Goal: Contribute content: Contribute content

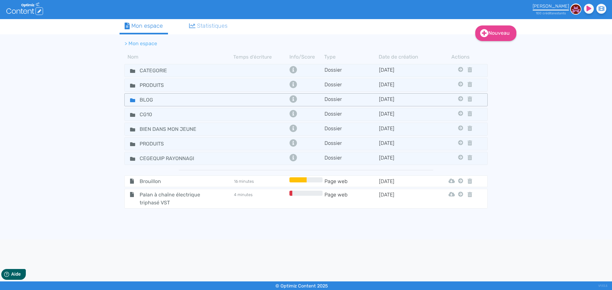
click at [217, 103] on div "BLOG" at bounding box center [179, 99] width 108 height 9
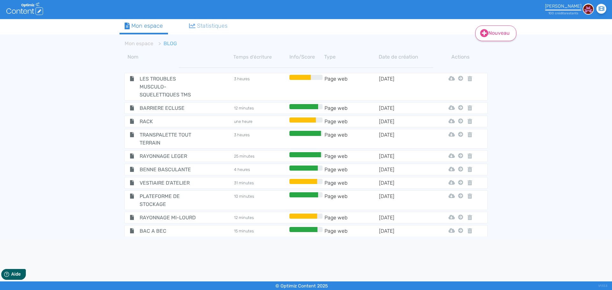
click at [506, 34] on link "Nouveau" at bounding box center [495, 34] width 41 height 16
click at [506, 49] on button "Contenu" at bounding box center [500, 49] width 51 height 10
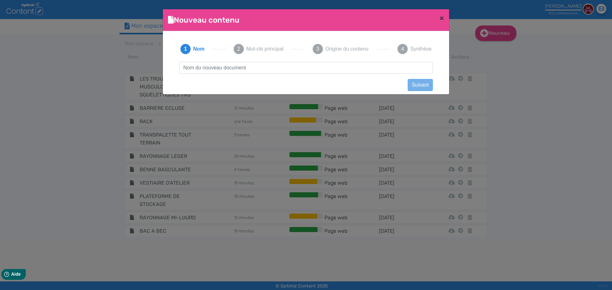
scroll to position [0, 0]
type input "Mezzanine industrielle : gagnez de l’espace sans déménager"
click at [419, 81] on button "Suivant" at bounding box center [420, 85] width 25 height 12
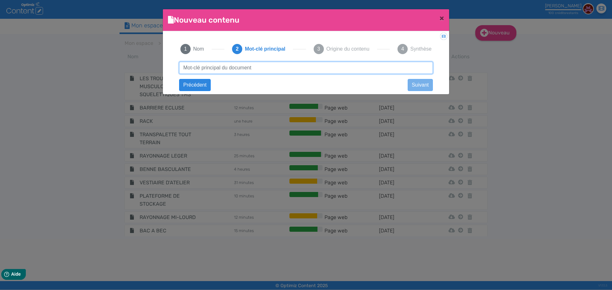
paste input "Mezzanine industrielle : gagnez de l’espace sans déménager"
drag, startPoint x: 232, startPoint y: 67, endPoint x: 352, endPoint y: 72, distance: 119.3
click at [352, 72] on input "Mezzanine industrielle : gagnez de l’espace sans déménager" at bounding box center [306, 68] width 254 height 12
type input "Mezzanine industrielle"
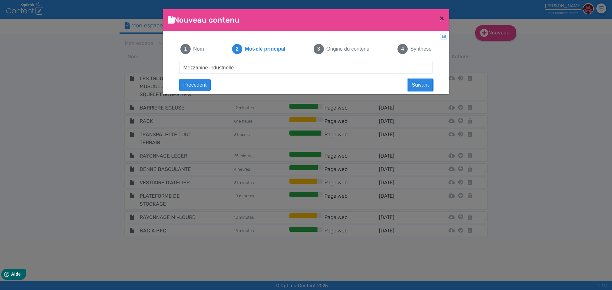
click at [421, 83] on button "Suivant" at bounding box center [420, 85] width 25 height 12
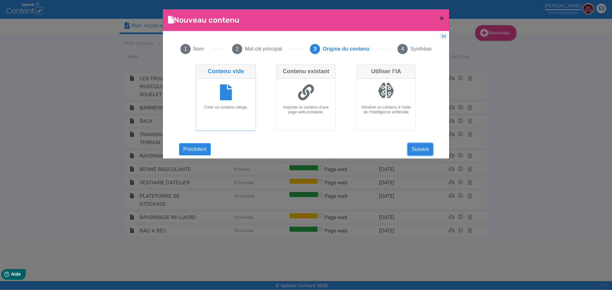
click at [421, 152] on button "Suivant" at bounding box center [420, 149] width 25 height 12
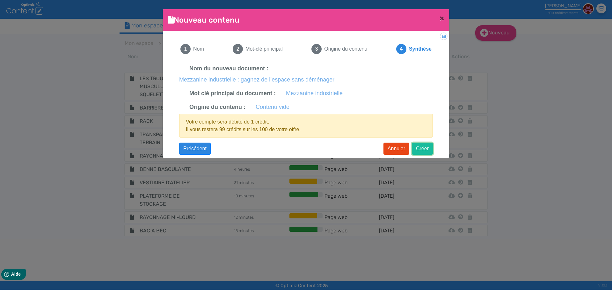
click at [418, 150] on button "Créer" at bounding box center [422, 149] width 21 height 12
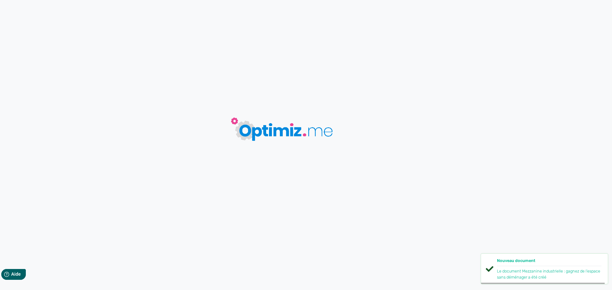
type input "Mezzanine industrielle : gagnez de l’espace sans déménager"
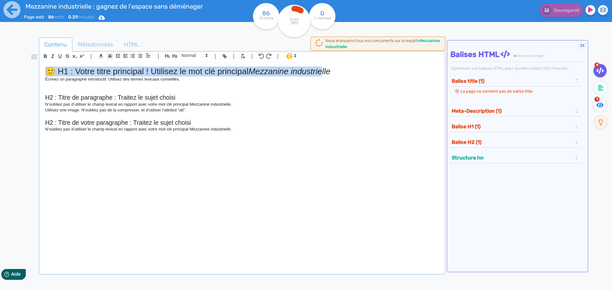
drag, startPoint x: 324, startPoint y: 71, endPoint x: 9, endPoint y: 64, distance: 315.7
click at [9, 64] on div "Mezzanine industrielle : gagnez de l’espace sans déménager Page web 86 mots 0.2…" at bounding box center [306, 165] width 612 height 331
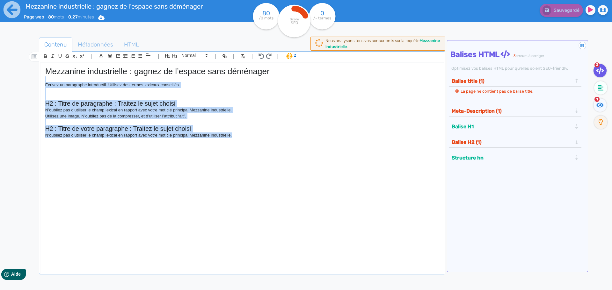
drag, startPoint x: 280, startPoint y: 142, endPoint x: 13, endPoint y: 77, distance: 274.9
click at [13, 77] on div "Mezzanine industrielle : gagnez de l’espace sans déménager Page web 80 mots 0.2…" at bounding box center [306, 165] width 612 height 331
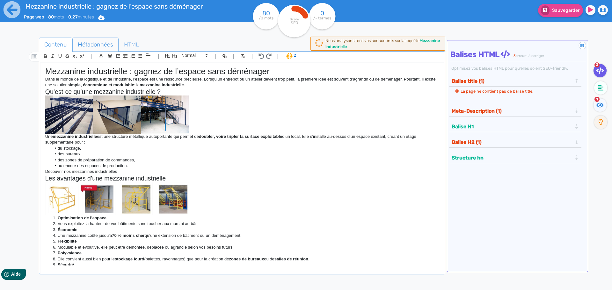
click at [106, 45] on span "Métadonnées" at bounding box center [96, 44] width 46 height 17
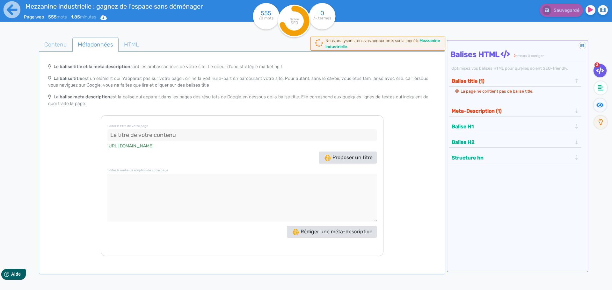
click at [241, 138] on input at bounding box center [241, 135] width 269 height 13
paste input "Mezzanine industrielle - Optimisez l’espace avec Cegequip"
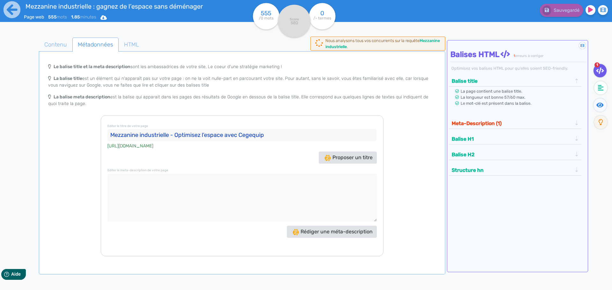
type input "Mezzanine industrielle - Optimisez l’espace avec Cegequip"
click at [291, 182] on textarea at bounding box center [241, 198] width 269 height 48
paste textarea "Gagnez de la surface sans agrandir vos locaux grâce aux mezzanines industrielle…"
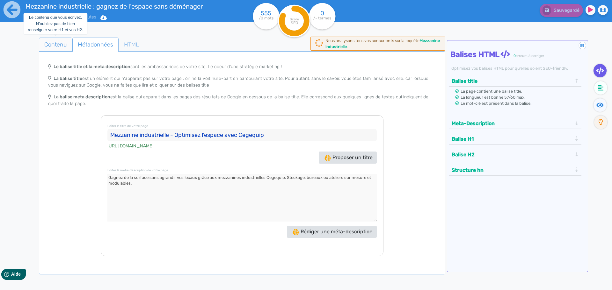
type textarea "Gagnez de la surface sans agrandir vos locaux grâce aux mezzanines industrielle…"
click at [56, 47] on span "Contenu" at bounding box center [55, 44] width 33 height 17
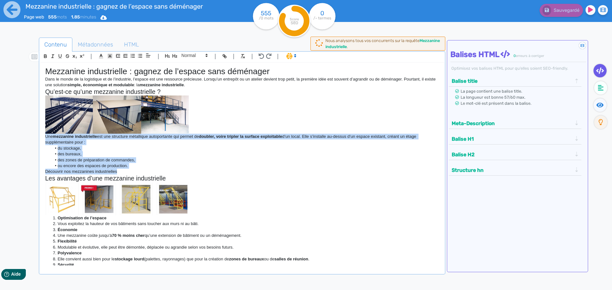
drag, startPoint x: 125, startPoint y: 173, endPoint x: 33, endPoint y: 139, distance: 97.9
click at [33, 139] on div "Contenu Métadonnées HTML | | H3 H4 H5 H6 Normal | | | | Mezzanine industrielle …" at bounding box center [315, 183] width 594 height 295
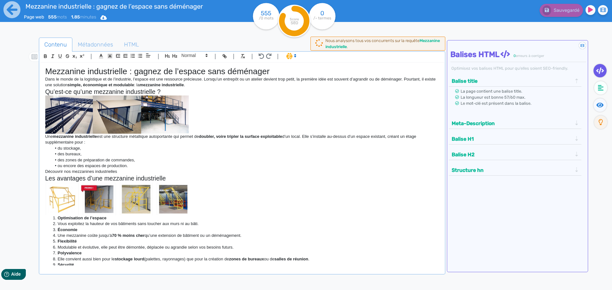
click at [288, 56] on span at bounding box center [290, 56] width 15 height 6
click at [293, 79] on span at bounding box center [297, 79] width 23 height 10
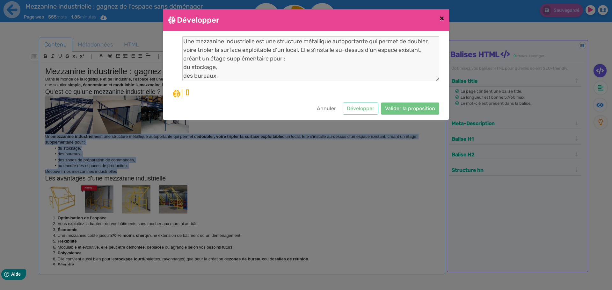
click at [444, 18] on button "×" at bounding box center [441, 18] width 15 height 18
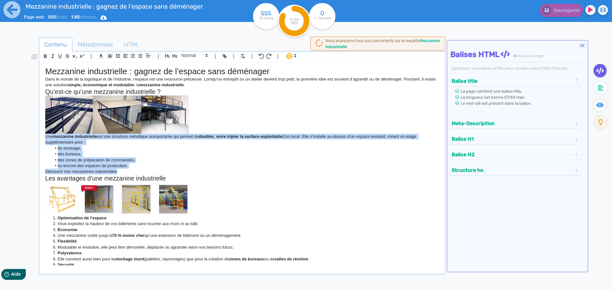
click at [62, 163] on li "des zones de préparation de commandes," at bounding box center [244, 160] width 387 height 6
drag, startPoint x: 129, startPoint y: 168, endPoint x: 23, endPoint y: 139, distance: 109.9
click at [23, 139] on div "Contenu Métadonnées HTML | | H3 H4 H5 H6 Normal | | | | Mezzanine industrielle …" at bounding box center [315, 183] width 594 height 295
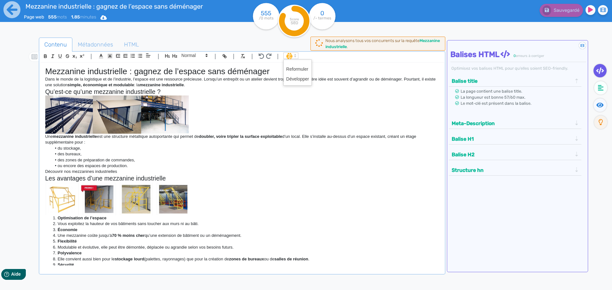
click at [290, 56] on span at bounding box center [290, 56] width 15 height 6
click at [296, 78] on span at bounding box center [297, 79] width 23 height 10
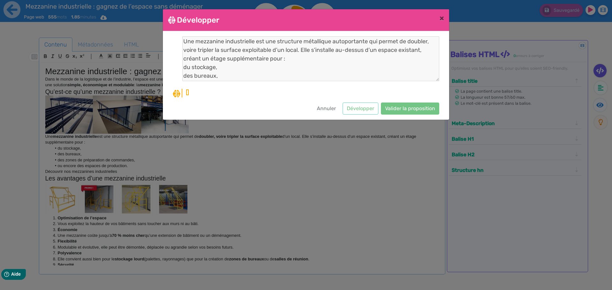
click at [376, 182] on ngb-modal-window "Développer × Une mezzanine industrielle est une structure métallique autoportan…" at bounding box center [306, 145] width 612 height 290
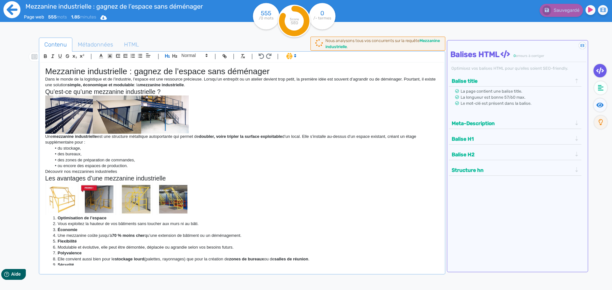
click at [10, 11] on icon at bounding box center [12, 10] width 18 height 18
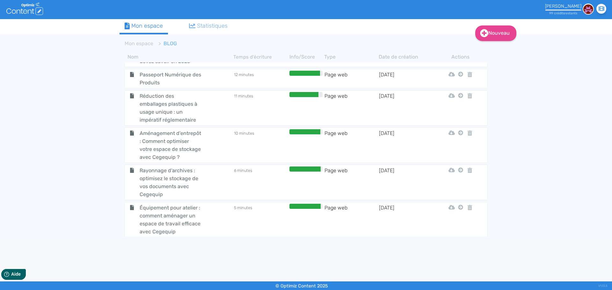
scroll to position [2206, 0]
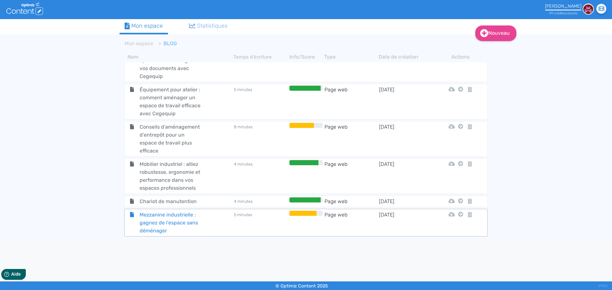
click at [160, 218] on span "Mezzanine industrielle : gagnez de l’espace sans déménager" at bounding box center [171, 223] width 72 height 24
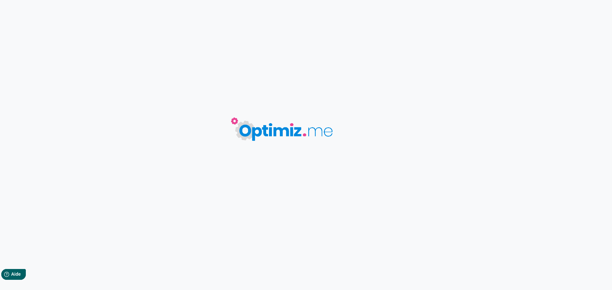
type input "Mezzanine industrielle : gagnez de l’espace sans déménager"
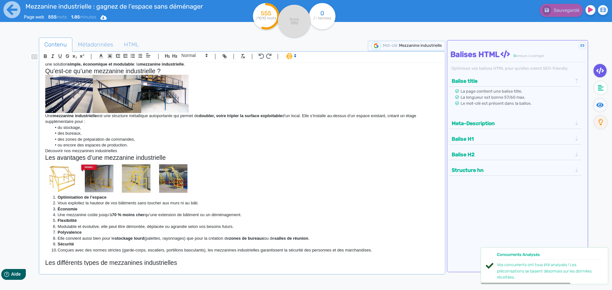
scroll to position [32, 0]
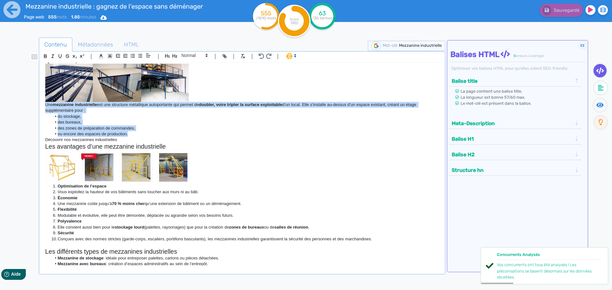
drag, startPoint x: 130, startPoint y: 135, endPoint x: 30, endPoint y: 107, distance: 104.6
click at [30, 107] on div "Contenu Métadonnées HTML | | H3 H4 H5 H6 Normal | | | | Mezzanine industrielle …" at bounding box center [315, 183] width 594 height 295
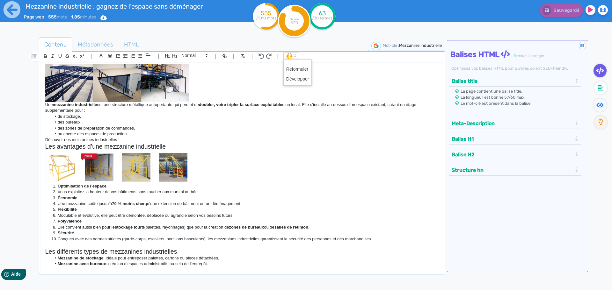
click at [290, 55] on span at bounding box center [290, 56] width 15 height 6
click at [298, 79] on span at bounding box center [297, 79] width 23 height 10
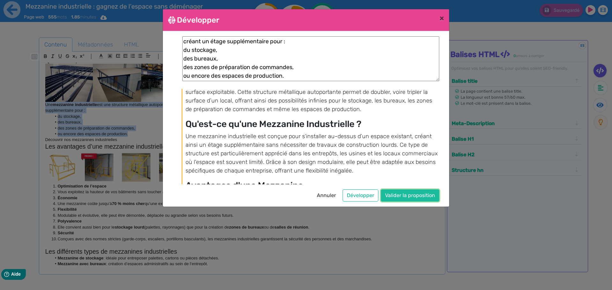
click at [402, 198] on button "Valider la proposition" at bounding box center [410, 196] width 58 height 12
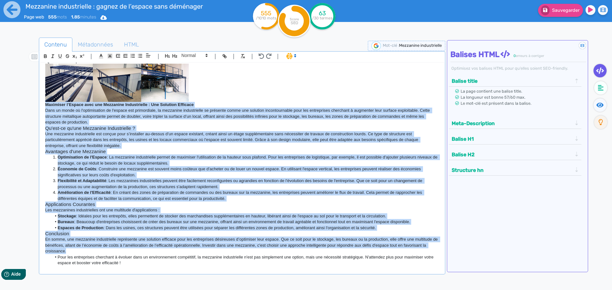
copy div "Loremipsu d’Sitame cons adi Elitseddo Eiusmodtempo : Inc Utlabore Etdolore Magn…"
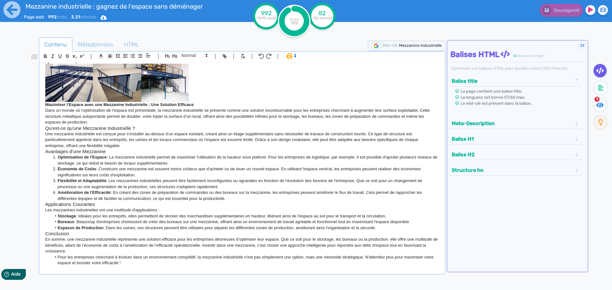
click at [19, 205] on div at bounding box center [28, 183] width 20 height 295
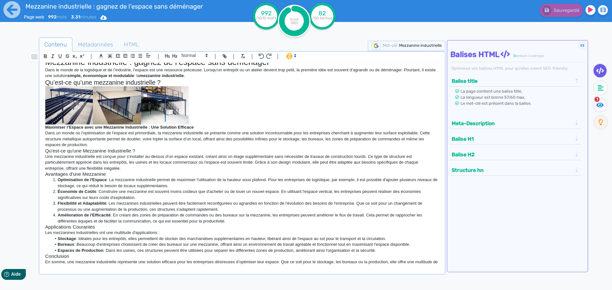
scroll to position [0, 0]
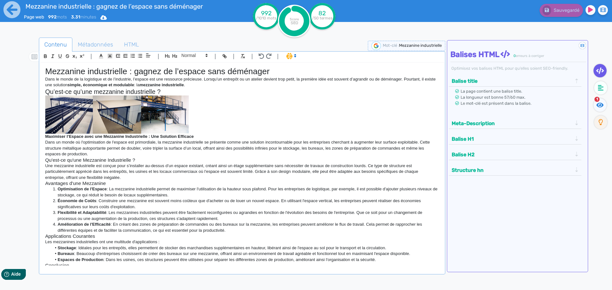
click at [41, 185] on div "Mezzanine industrielle : gagnez de l’espace sans déménager Dans le monde de la …" at bounding box center [241, 164] width 403 height 203
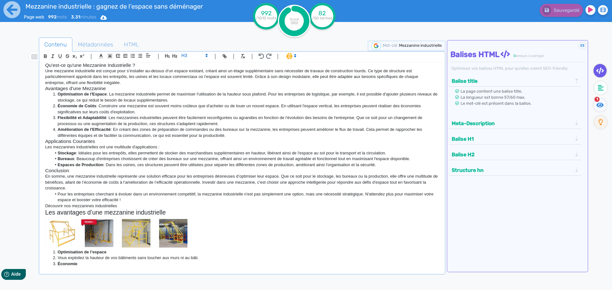
scroll to position [96, 0]
click at [59, 197] on li "Pour les entreprises cherchant à évoluer dans un environnement compétitif, la m…" at bounding box center [244, 197] width 387 height 12
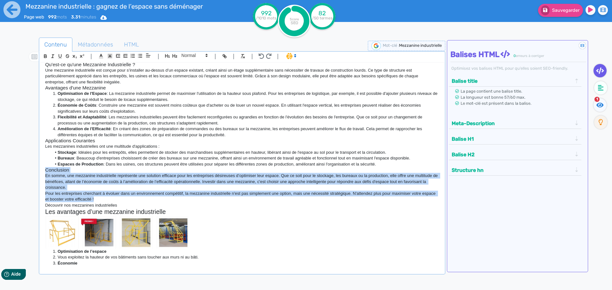
drag, startPoint x: 115, startPoint y: 202, endPoint x: 35, endPoint y: 175, distance: 84.4
click at [35, 175] on div "Contenu Métadonnées HTML | | H3 H4 H5 H6 Normal | | | | Mezzanine industrielle …" at bounding box center [315, 183] width 594 height 295
copy div "Conclusion En somme, une mezzanine industrielle représente une solution efficac…"
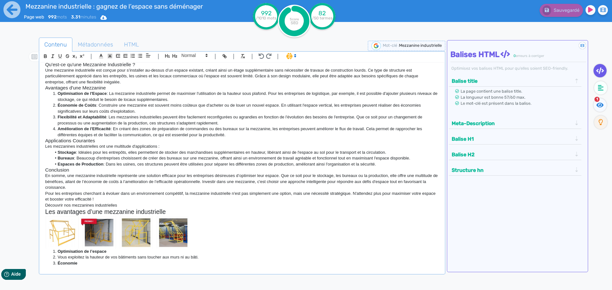
click at [23, 152] on div at bounding box center [28, 183] width 20 height 295
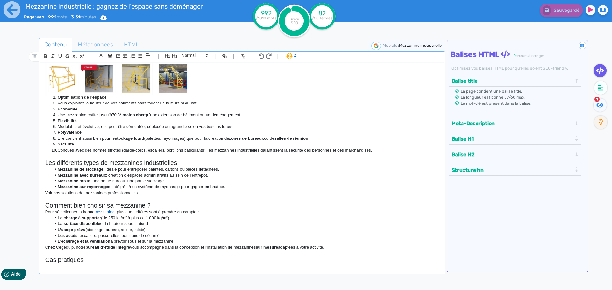
scroll to position [255, 0]
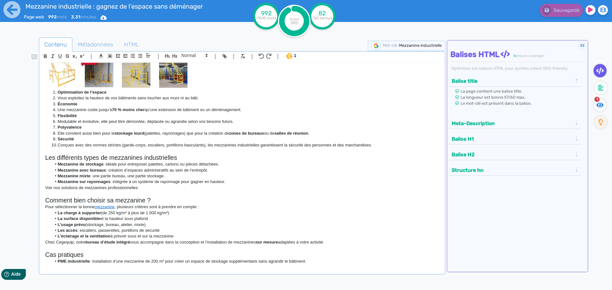
drag, startPoint x: 232, startPoint y: 189, endPoint x: 30, endPoint y: 171, distance: 202.9
click at [30, 171] on div "Contenu Métadonnées HTML | | H3 H4 H5 H6 Normal | | | | Mezzanine industrielle …" at bounding box center [315, 183] width 594 height 295
click at [288, 56] on span at bounding box center [290, 56] width 15 height 6
click at [292, 78] on span at bounding box center [297, 79] width 23 height 10
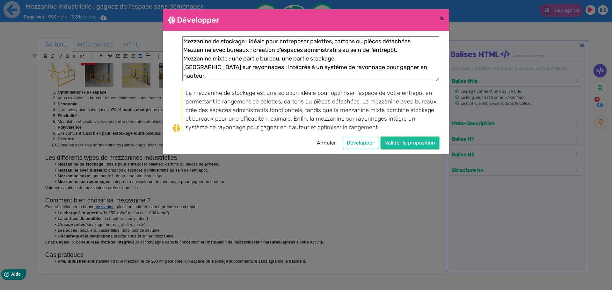
click at [391, 142] on button "Valider la proposition" at bounding box center [410, 143] width 58 height 12
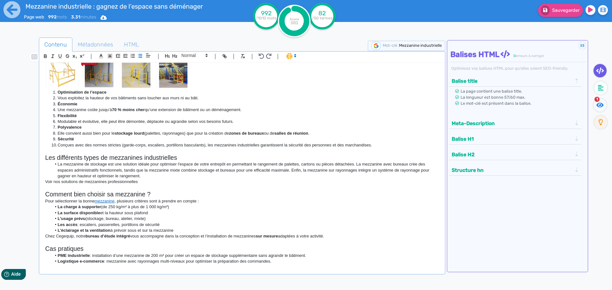
click at [291, 56] on span at bounding box center [290, 56] width 15 height 6
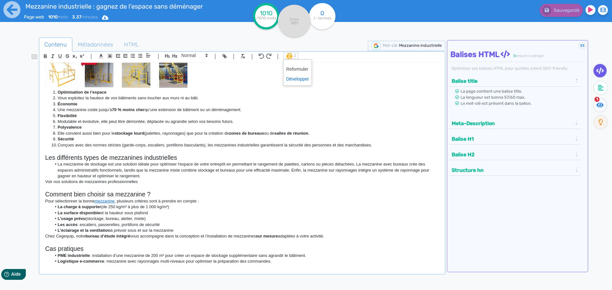
click at [294, 80] on span at bounding box center [297, 79] width 23 height 10
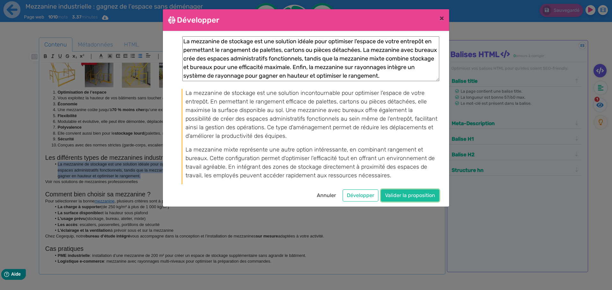
click at [416, 195] on button "Valider la proposition" at bounding box center [410, 196] width 58 height 12
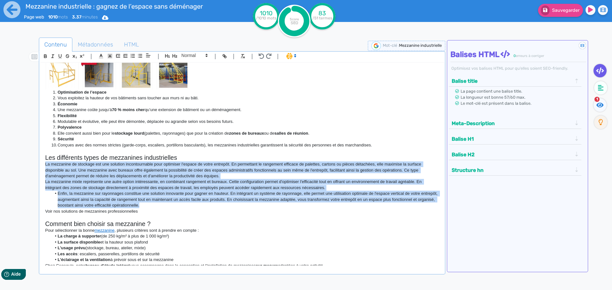
click at [55, 197] on li "Enfin, la mezzanine sur rayonnages constitue une solution innovante pour gagner…" at bounding box center [244, 200] width 387 height 18
drag, startPoint x: 130, startPoint y: 209, endPoint x: 29, endPoint y: 171, distance: 108.3
click at [29, 171] on div "Contenu Métadonnées HTML | | H3 H4 H5 H6 Normal | | | | Mezzanine industrielle …" at bounding box center [315, 183] width 594 height 295
copy div "Lo ipsumdolo si ametcons adi eli seddoeiu temporincididu utla etdolorem a'enima…"
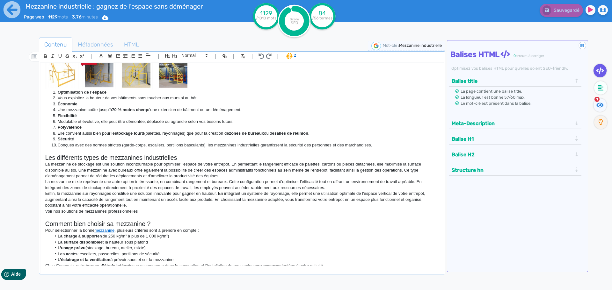
click at [6, 132] on div "Mezzanine industrielle : gagnez de l’espace sans déménager Page web 1129 mots 3…" at bounding box center [306, 165] width 612 height 331
click at [13, 13] on icon at bounding box center [12, 9] width 17 height 17
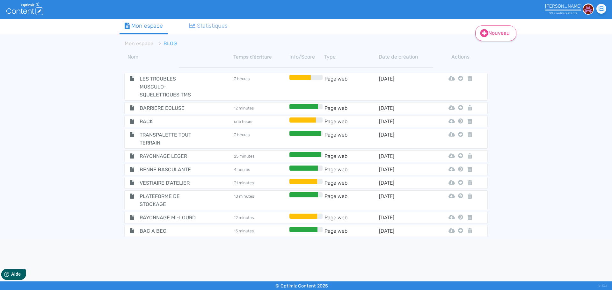
click at [503, 39] on link "Nouveau" at bounding box center [495, 34] width 41 height 16
click at [490, 50] on button "Contenu" at bounding box center [500, 49] width 51 height 10
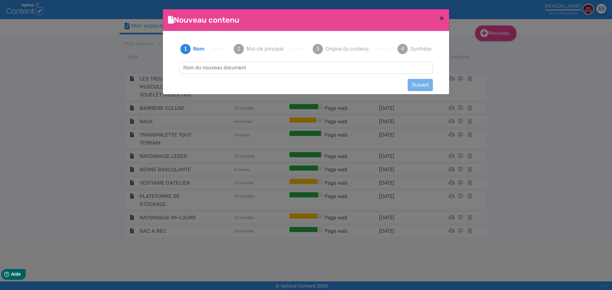
scroll to position [0, 0]
type input "Bacs de rangement et organisation logistique"
click at [417, 86] on button "Suivant" at bounding box center [420, 85] width 25 height 12
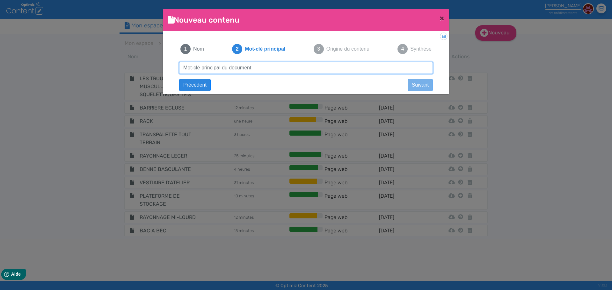
paste input "Bacs de rangement et organisation logistique"
drag, startPoint x: 227, startPoint y: 67, endPoint x: 460, endPoint y: 71, distance: 232.4
click at [459, 71] on ngb-modal-window "Nouveau contenu × Didacticiel: Créer un document 1 Nom 2 Mot-clé principal 3 Or…" at bounding box center [306, 145] width 612 height 290
type input "Bacs de rangement"
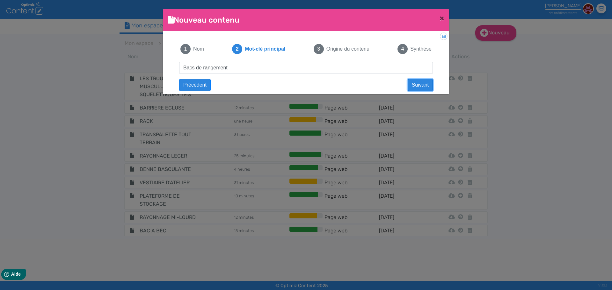
click at [417, 84] on button "Suivant" at bounding box center [420, 85] width 25 height 12
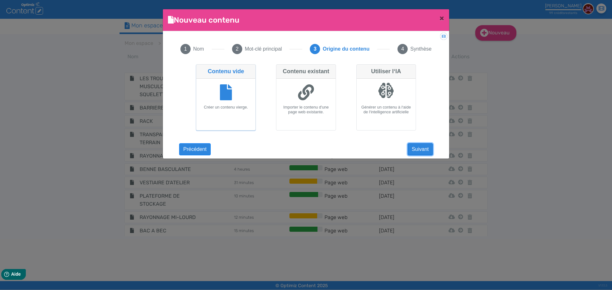
click at [417, 147] on button "Suivant" at bounding box center [420, 149] width 25 height 12
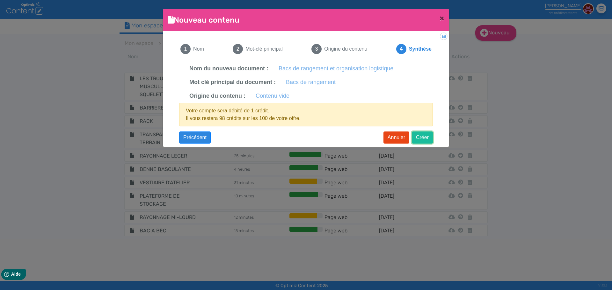
click at [420, 135] on button "Créer" at bounding box center [422, 138] width 21 height 12
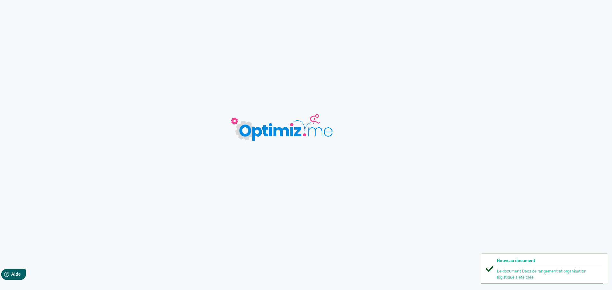
type input "Bacs de rangement et organisation logistique"
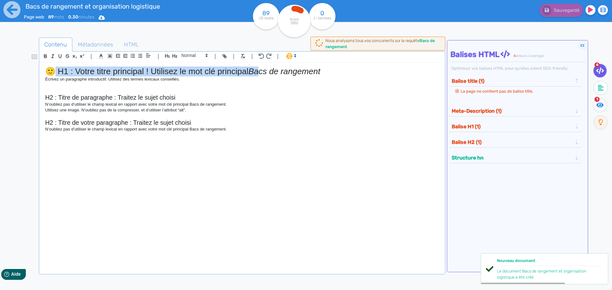
drag, startPoint x: 263, startPoint y: 71, endPoint x: 55, endPoint y: 64, distance: 208.6
click at [55, 64] on div "🙂 H1 : Votre titre principal ! Utilisez le mot clé principal Bacs de rangement …" at bounding box center [241, 164] width 403 height 203
click at [62, 75] on h1 "🙂 H1 : Votre titre principal ! Utilisez le mot clé principal Bacs de rangement" at bounding box center [242, 72] width 394 height 10
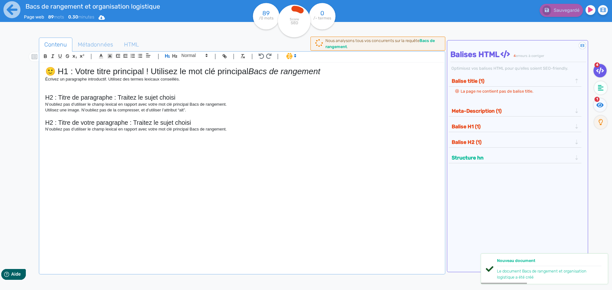
click at [332, 72] on h1 "🙂 H1 : Votre titre principal ! Utilisez le mot clé principal Bacs de rangement" at bounding box center [242, 72] width 394 height 10
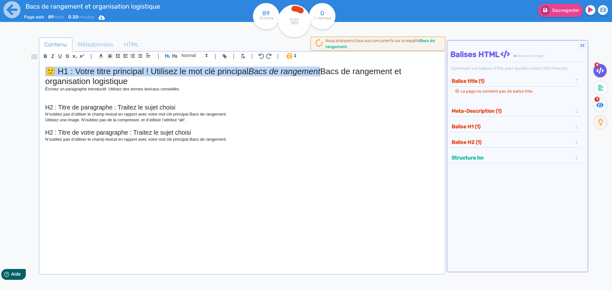
drag, startPoint x: 324, startPoint y: 72, endPoint x: 0, endPoint y: 70, distance: 323.9
click at [0, 70] on div "Bacs de rangement et organisation logistique Page web 89 mots 0.30 minutes Html…" at bounding box center [306, 165] width 612 height 331
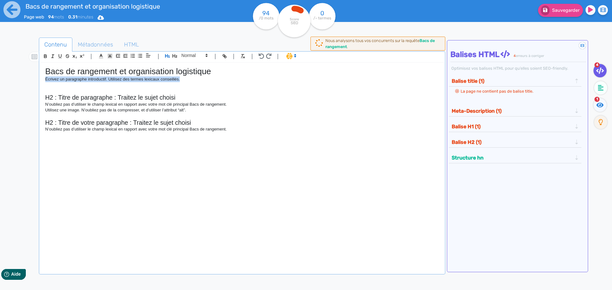
drag, startPoint x: 181, startPoint y: 82, endPoint x: 0, endPoint y: 83, distance: 181.1
click at [0, 83] on div "Bacs de rangement et organisation logistique Page web 94 mots 0.31 minutes Html…" at bounding box center [306, 165] width 612 height 331
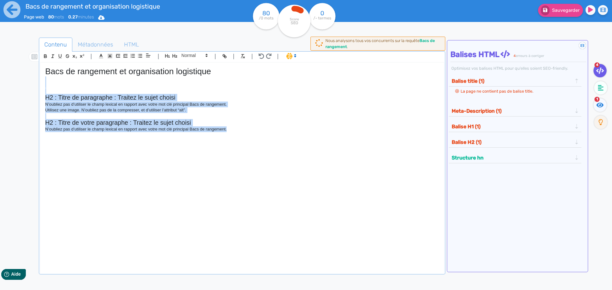
drag, startPoint x: 252, startPoint y: 136, endPoint x: 0, endPoint y: 80, distance: 258.4
click at [0, 80] on div "Bacs de rangement et organisation logistique Page web 80 mots 0.27 minutes Html…" at bounding box center [306, 165] width 612 height 331
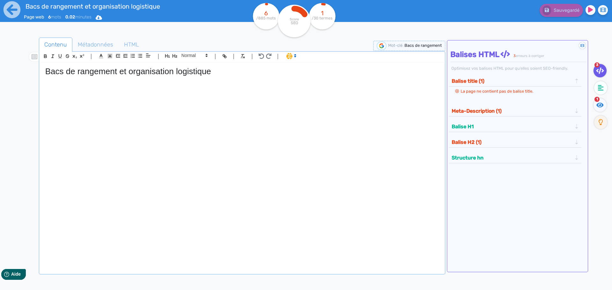
click at [117, 94] on div "Bacs de rangement et organisation logistique" at bounding box center [241, 164] width 403 height 203
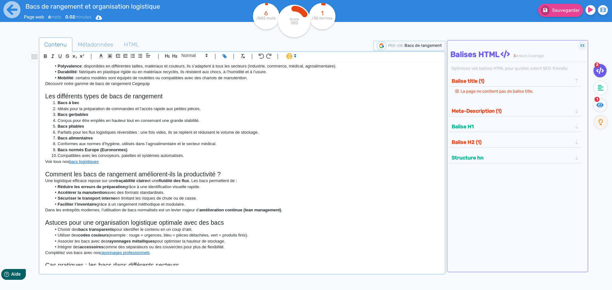
scroll to position [49, 0]
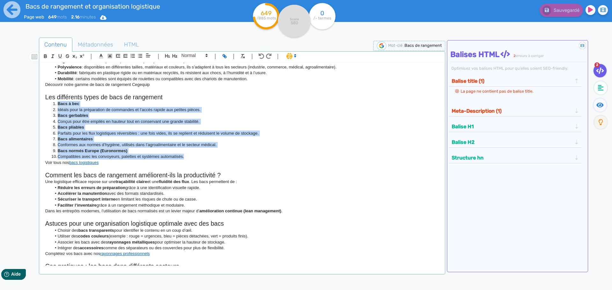
drag, startPoint x: 190, startPoint y: 161, endPoint x: 9, endPoint y: 105, distance: 190.3
click at [9, 105] on div "Bacs de rangement et organisation logistique Page web 649 mots 2.16 minutes Htm…" at bounding box center [306, 165] width 612 height 331
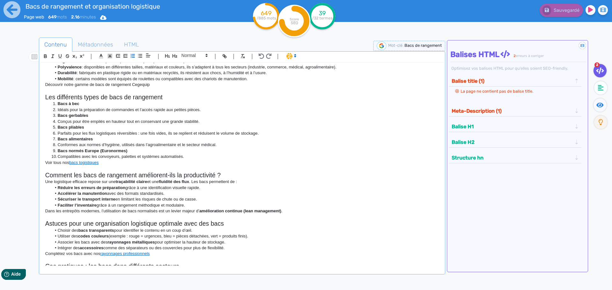
click at [291, 58] on span at bounding box center [290, 56] width 15 height 6
click at [293, 78] on span at bounding box center [297, 79] width 23 height 10
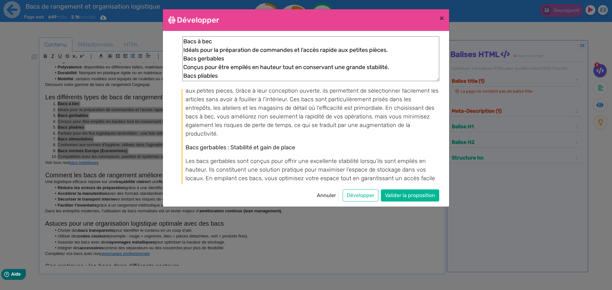
scroll to position [64, 0]
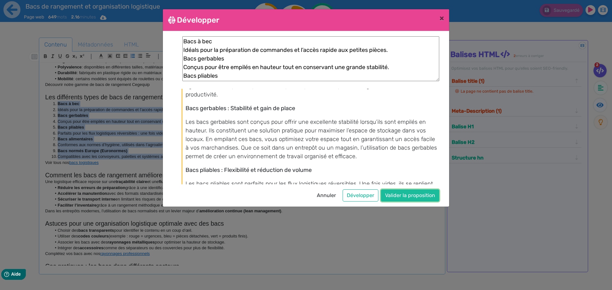
click at [400, 195] on button "Valider la proposition" at bounding box center [410, 196] width 58 height 12
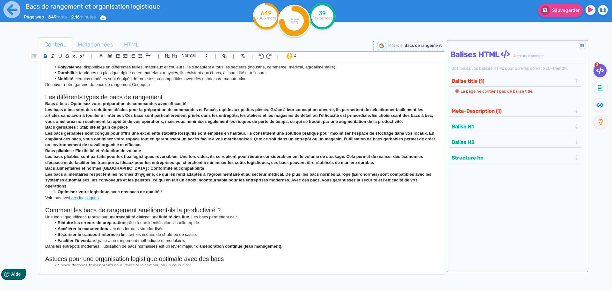
copy ol "Bacs à bec Idéals pour la préparation de commandes et l’accès rapide aux petite…"
click at [12, 101] on div "Bacs de rangement et organisation logistique Page web 891 mots 2.97 minutes Htm…" at bounding box center [306, 165] width 612 height 331
click at [96, 46] on span "Métadonnées" at bounding box center [96, 44] width 46 height 17
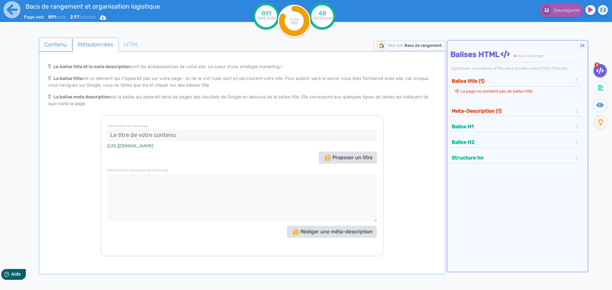
click at [61, 48] on span "Contenu" at bounding box center [55, 44] width 33 height 17
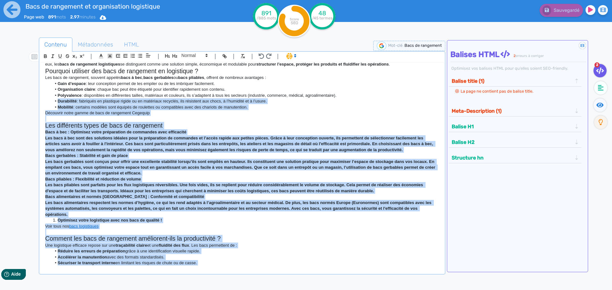
scroll to position [0, 0]
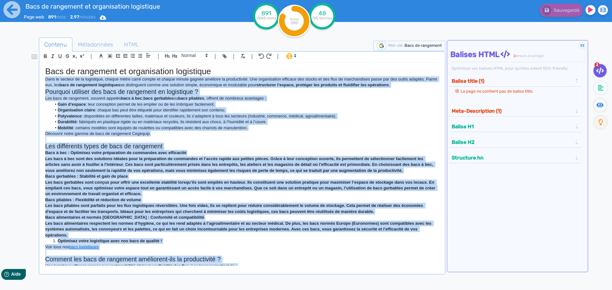
drag, startPoint x: 169, startPoint y: 259, endPoint x: 37, endPoint y: 82, distance: 220.1
click at [37, 82] on div "Contenu Métadonnées HTML | | H3 H4 H5 H6 Normal | | | | Bacs de rangement et or…" at bounding box center [315, 183] width 594 height 295
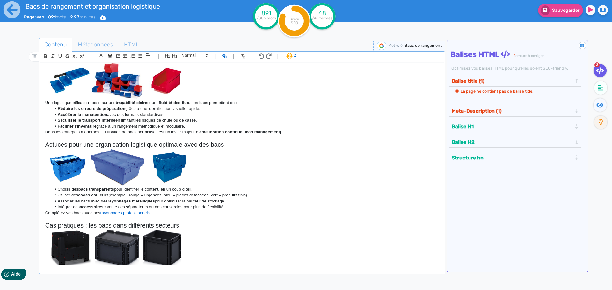
scroll to position [348, 0]
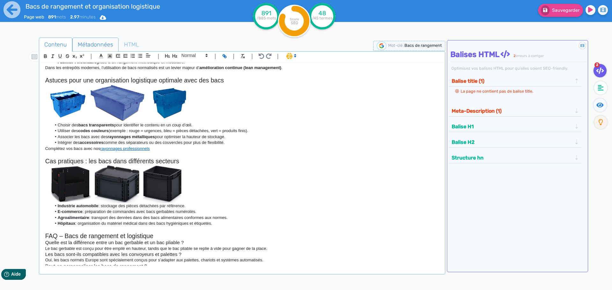
click at [98, 45] on span "Métadonnées" at bounding box center [96, 44] width 46 height 17
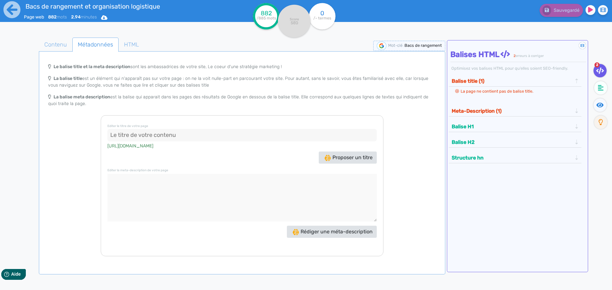
click at [234, 135] on input at bounding box center [241, 135] width 269 height 13
paste input "Bacs de rangement logistiques - Organisation & stockage Cegequip"
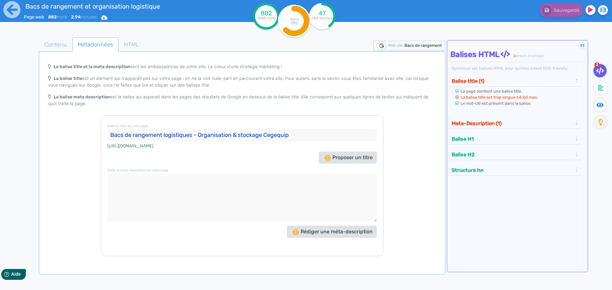
type input "Bacs de rangement logistiques - Organisation & stockage Cegequip"
click at [240, 180] on textarea at bounding box center [241, 198] width 269 height 48
paste textarea "Optimisez votre organisation logistique avec les bacs de rangement Cegequip : g…"
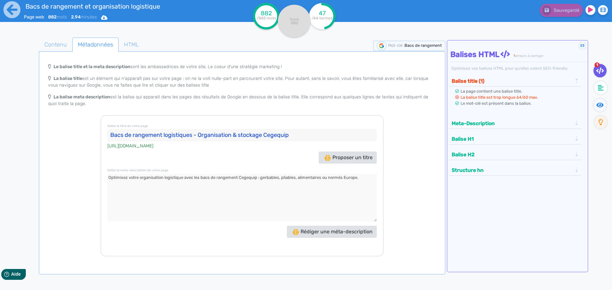
type textarea "Optimisez votre organisation logistique avec les bacs de rangement Cegequip : g…"
click at [278, 135] on input "Bacs de rangement logistiques - Organisation & stockage Cegequip" at bounding box center [241, 135] width 269 height 13
type input "Bacs de rangement logistiques - Organisation & stockage"
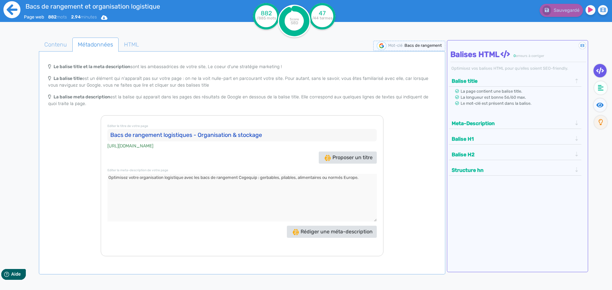
click at [11, 9] on icon at bounding box center [12, 10] width 18 height 18
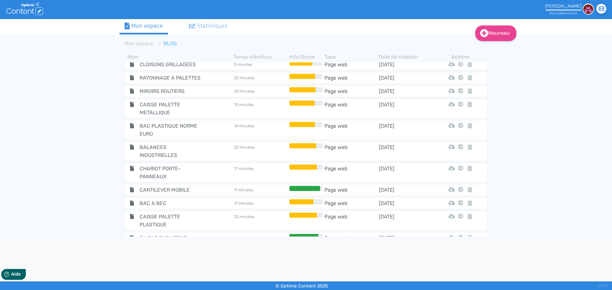
scroll to position [446, 0]
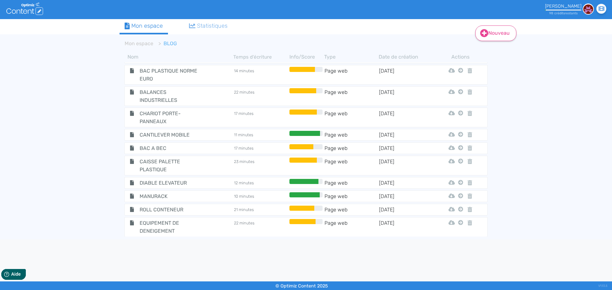
click at [499, 31] on link "Nouveau" at bounding box center [495, 34] width 41 height 16
click at [494, 53] on button "Contenu" at bounding box center [500, 49] width 51 height 10
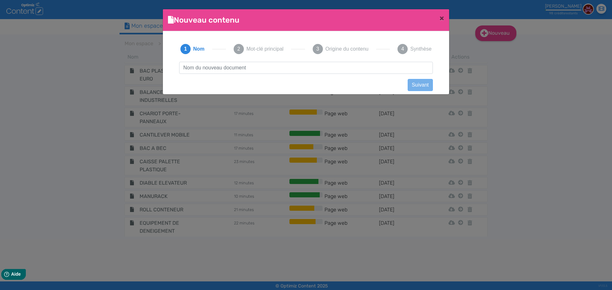
scroll to position [0, 0]
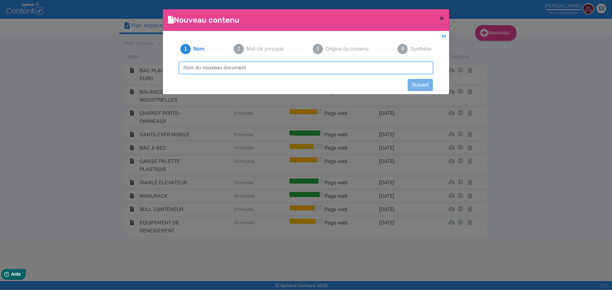
paste input "Vestiaires métalliques : la solution idéale pour l’organisation et la sécurité …"
type input "Vestiaires métalliques : la solution idéale pour l’organisation et la sécurité …"
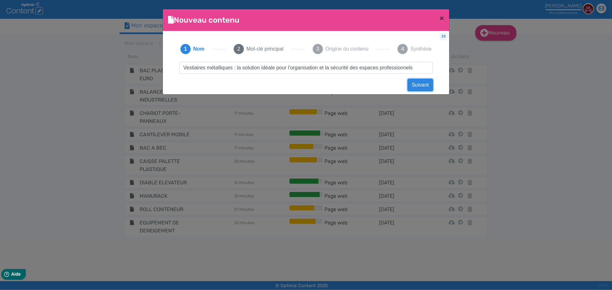
click at [415, 86] on button "Suivant" at bounding box center [420, 85] width 25 height 12
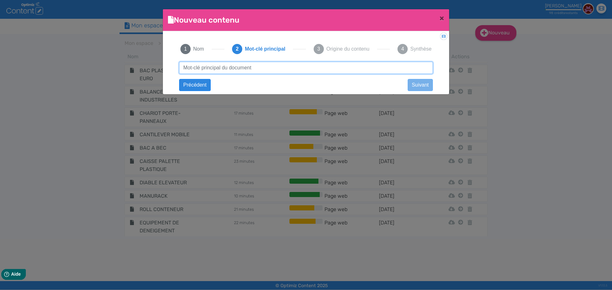
click at [262, 72] on input "text" at bounding box center [306, 68] width 254 height 12
paste input "Vestiaires métalliques : la solution idéale pour l’organisation et la sécurité …"
drag, startPoint x: 233, startPoint y: 66, endPoint x: 426, endPoint y: 72, distance: 193.3
click at [426, 72] on input "Vestiaires métalliques : la solution idéale pour l’organisation et la sécurité …" at bounding box center [306, 68] width 254 height 12
type input "Vestiaires métalliques"
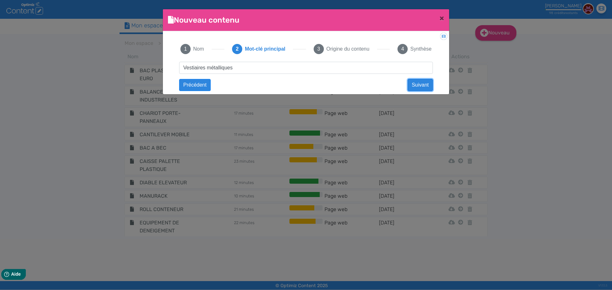
click at [424, 84] on button "Suivant" at bounding box center [420, 85] width 25 height 12
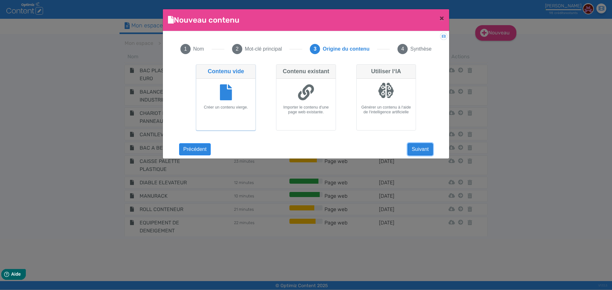
click at [413, 152] on button "Suivant" at bounding box center [420, 149] width 25 height 12
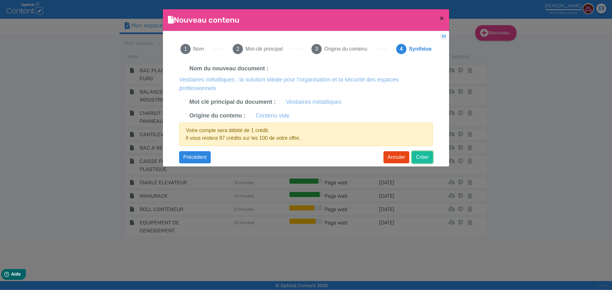
click at [427, 154] on button "Créer" at bounding box center [422, 157] width 21 height 12
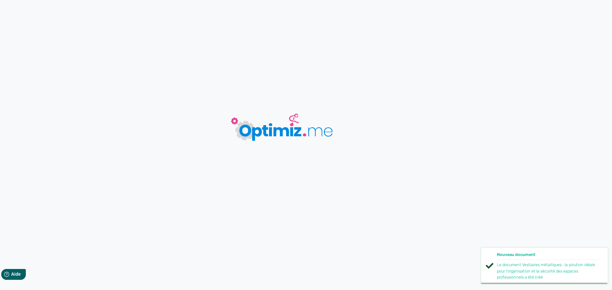
type input "Vestiaires métalliques : la solution idéale pour l’organisation et la sécurité …"
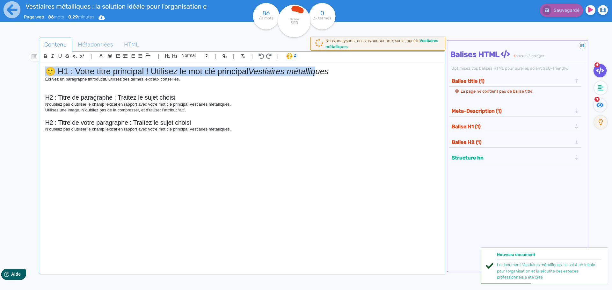
drag, startPoint x: 281, startPoint y: 69, endPoint x: 14, endPoint y: 64, distance: 267.2
click at [14, 64] on div "Vestiaires métalliques : la solution idéale pour l’organisation et la sécurité …" at bounding box center [306, 165] width 612 height 331
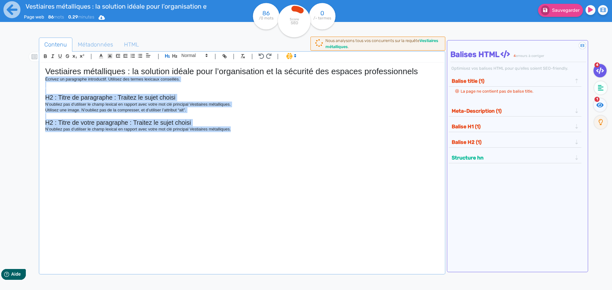
drag, startPoint x: 224, startPoint y: 123, endPoint x: 2, endPoint y: 82, distance: 226.5
click at [2, 82] on div "Vestiaires métalliques : la solution idéale pour l’organisation et la sécurité …" at bounding box center [306, 165] width 612 height 331
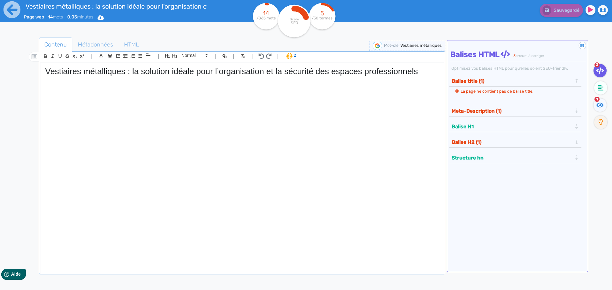
click at [89, 92] on div "Vestiaires métalliques : la solution idéale pour l’organisation et la sécurité …" at bounding box center [241, 164] width 403 height 203
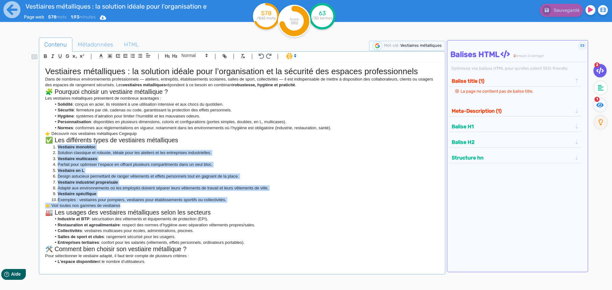
drag, startPoint x: 128, startPoint y: 209, endPoint x: 32, endPoint y: 148, distance: 113.9
click at [32, 148] on div "Contenu Métadonnées HTML | | H3 H4 H5 H6 Normal | | | | Vestiaires métalliques …" at bounding box center [315, 183] width 594 height 295
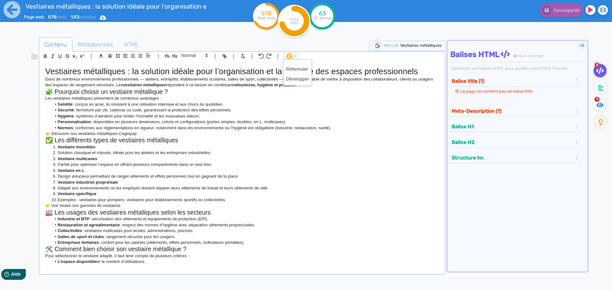
click at [287, 57] on span at bounding box center [290, 56] width 15 height 6
click at [295, 80] on span at bounding box center [297, 79] width 23 height 10
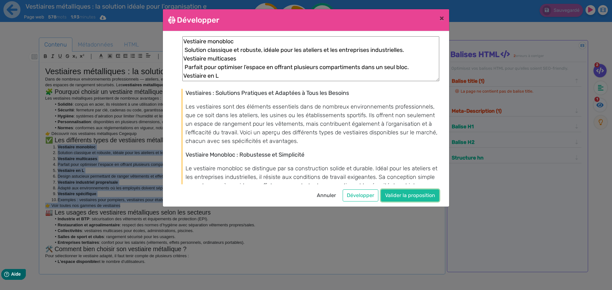
click at [400, 193] on button "Valider la proposition" at bounding box center [410, 196] width 58 height 12
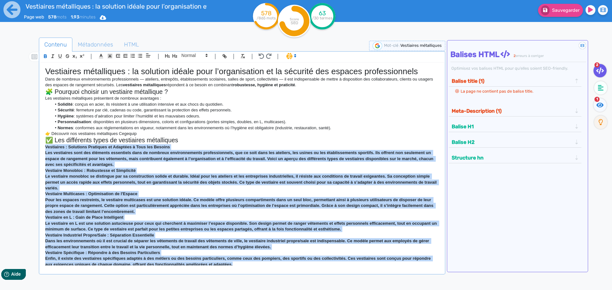
copy ol "Vestiaire monobloc Solution classique et robuste, idéale pour les ateliers et l…"
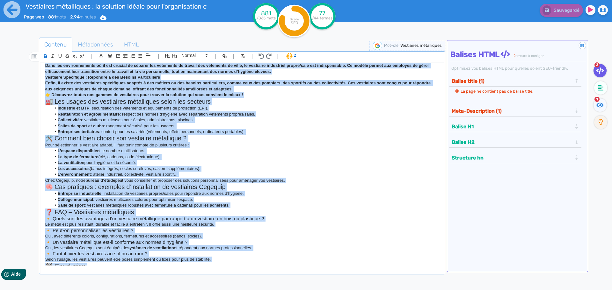
scroll to position [215, 0]
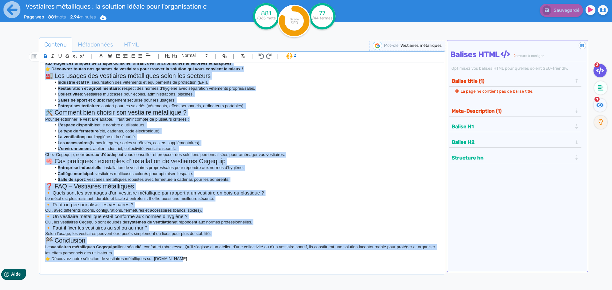
drag, startPoint x: 42, startPoint y: 80, endPoint x: 293, endPoint y: 305, distance: 337.0
click at [293, 290] on html "Vestiaires métalliques : la solution idéale pour l’organisation et la sécurité …" at bounding box center [306, 145] width 612 height 290
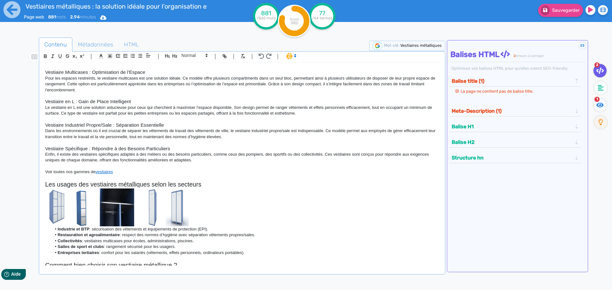
scroll to position [394, 0]
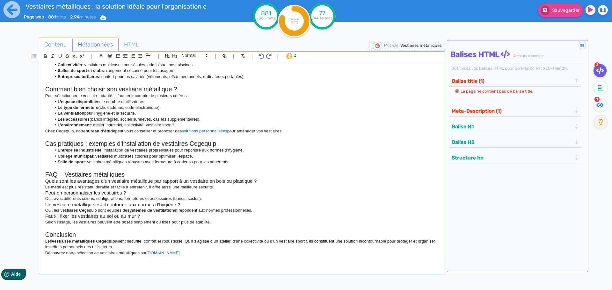
click at [88, 42] on span "Métadonnées" at bounding box center [96, 44] width 46 height 17
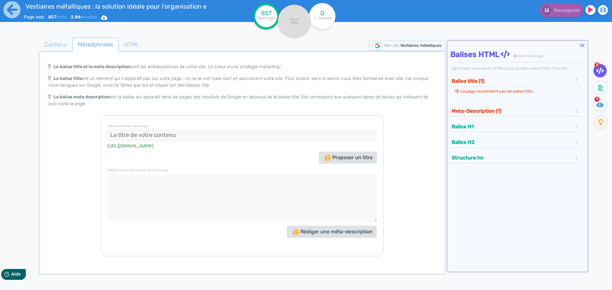
click at [207, 133] on input at bounding box center [241, 135] width 269 height 13
paste input "Vestiaires métalliques pros - Sécurité & organisation Cegequip"
type input "Vestiaires métalliques pros - Sécurité & organisation Cegequip"
click at [138, 183] on textarea at bounding box center [241, 198] width 269 height 48
paste textarea "Découvrez les vestiaires métalliques Cegequip : robustes, ventilés et modulable…"
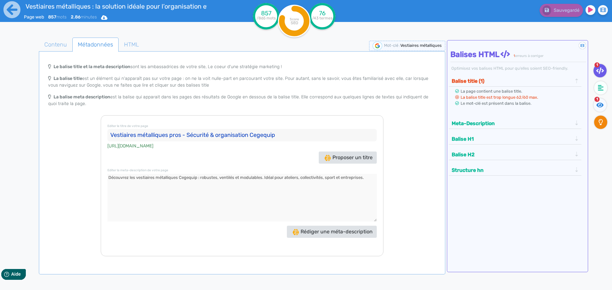
type textarea "Découvrez les vestiaires métalliques Cegequip : robustes, ventilés et modulable…"
click at [175, 134] on input "Vestiaires métalliques pros - Sécurité & organisation Cegequip" at bounding box center [241, 135] width 269 height 13
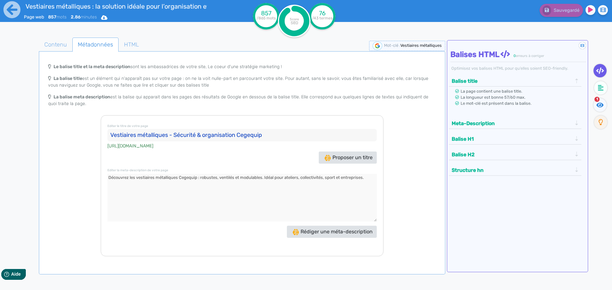
type input "Vestiaires métalliques - Sécurité & organisation Cegequip"
click at [9, 9] on icon at bounding box center [12, 10] width 18 height 18
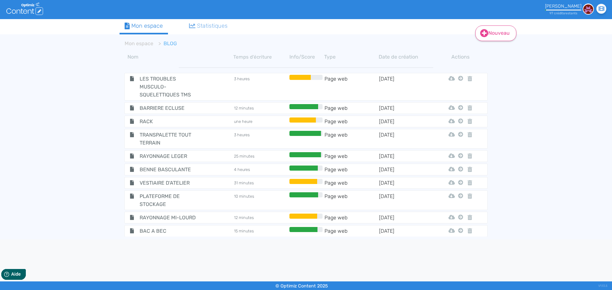
drag, startPoint x: 511, startPoint y: 29, endPoint x: 492, endPoint y: 33, distance: 19.7
click at [511, 29] on link "Nouveau" at bounding box center [495, 34] width 41 height 16
click at [492, 53] on button "Contenu" at bounding box center [500, 49] width 51 height 10
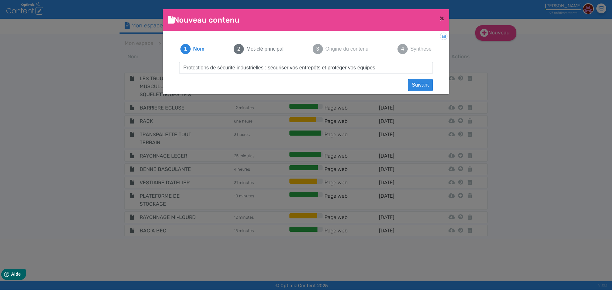
type input "Protections de sécurité industrielles : sécuriser vos entrepôts et protéger vos…"
click at [414, 86] on button "Suivant" at bounding box center [420, 85] width 25 height 12
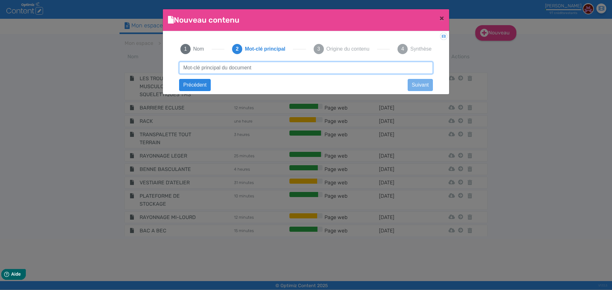
paste input "Protections de sécurité industrielles : sécuriser vos entrepôts et protéger vos…"
drag, startPoint x: 265, startPoint y: 68, endPoint x: 412, endPoint y: 76, distance: 147.5
click at [412, 76] on div "Protections de sécurité industrielles : sécuriser vos entrepôts et protéger vos…" at bounding box center [306, 74] width 266 height 24
type input "Protections de sécurité industrielles"
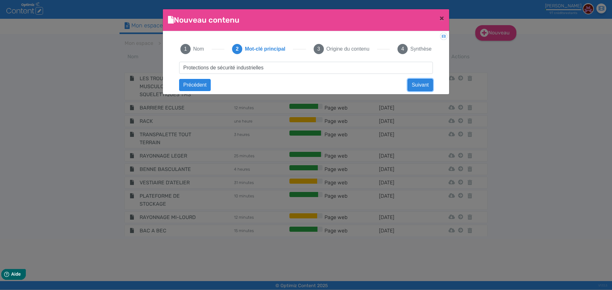
click at [417, 85] on button "Suivant" at bounding box center [420, 85] width 25 height 12
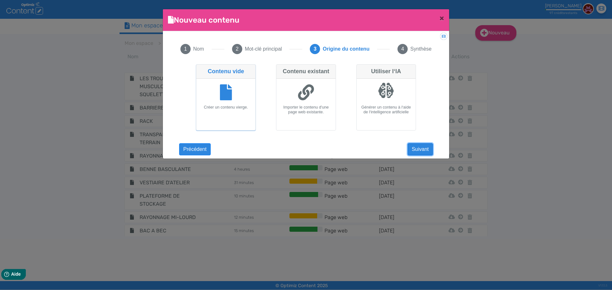
click at [420, 145] on button "Suivant" at bounding box center [420, 149] width 25 height 12
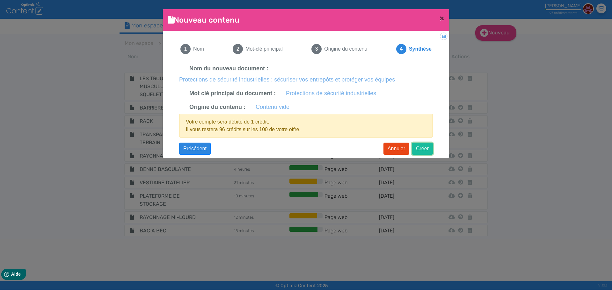
click at [424, 149] on button "Créer" at bounding box center [422, 149] width 21 height 12
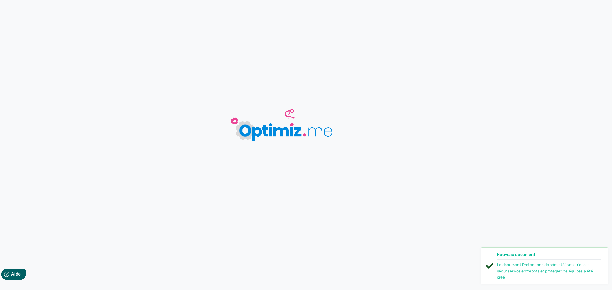
type input "Protections de sécurité industrielles : sécuriser vos entrepôts et protéger vos…"
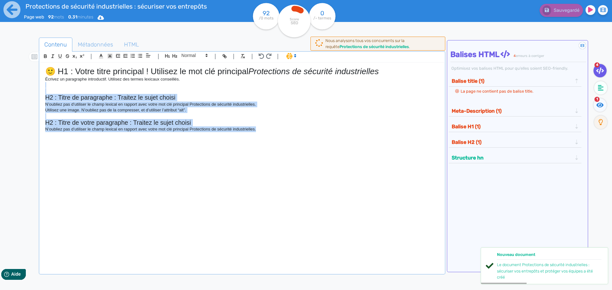
drag, startPoint x: 275, startPoint y: 137, endPoint x: 1, endPoint y: 83, distance: 278.8
click at [1, 83] on div "Protections de sécurité industrielles : sécuriser vos entrepôts et protéger vos…" at bounding box center [306, 165] width 612 height 331
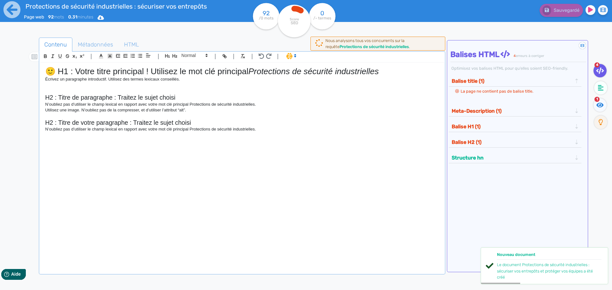
click at [1, 83] on div "Protections de sécurité industrielles : sécuriser vos entrepôts et protéger vos…" at bounding box center [306, 165] width 612 height 331
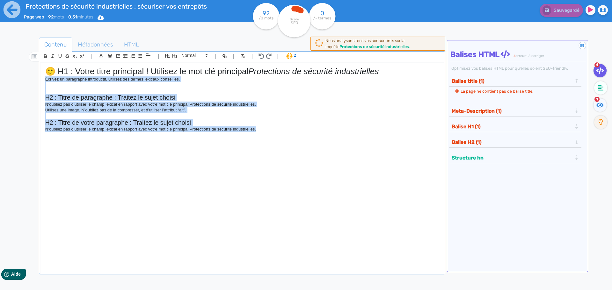
drag, startPoint x: 222, startPoint y: 132, endPoint x: 0, endPoint y: 81, distance: 227.3
click at [0, 81] on div "Protections de sécurité industrielles : sécuriser vos entrepôts et protéger vos…" at bounding box center [306, 165] width 612 height 331
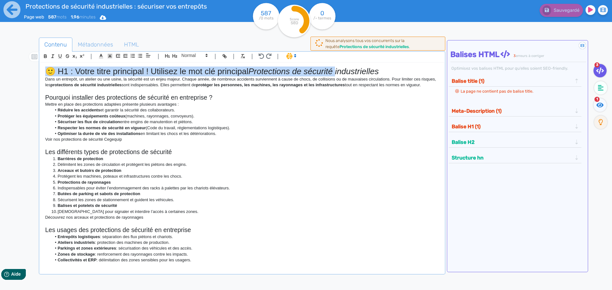
drag, startPoint x: 339, startPoint y: 73, endPoint x: 29, endPoint y: 67, distance: 309.9
click at [29, 67] on div "Contenu Métadonnées HTML | | H3 H4 H5 H6 Normal | | | | 🙂 H1 : Votre titre prin…" at bounding box center [315, 183] width 594 height 295
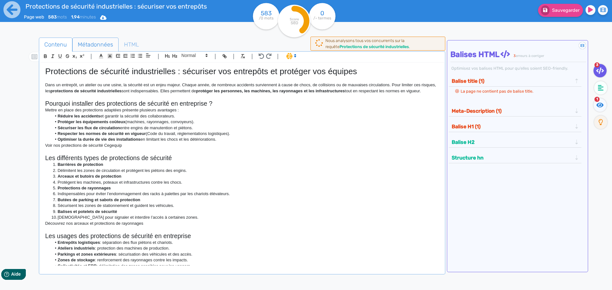
click at [84, 51] on span "Métadonnées" at bounding box center [96, 44] width 46 height 17
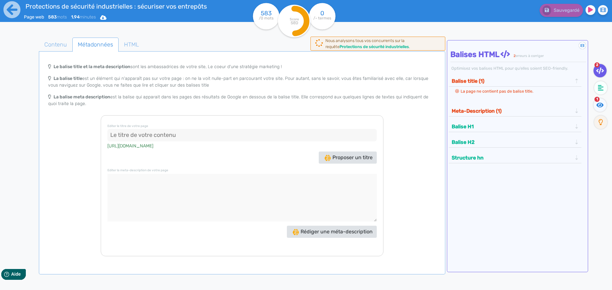
click at [187, 138] on input at bounding box center [241, 135] width 269 height 13
paste input "Protections de sécurité - Sécurisez vos entrepôts Cegequip"
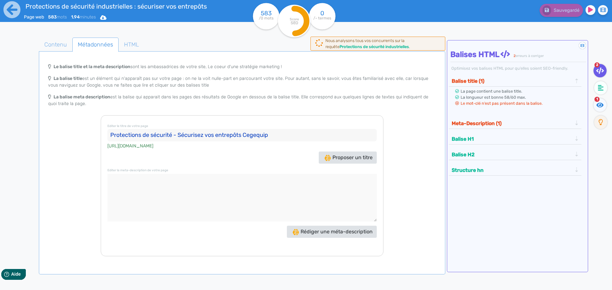
type input "Protections de sécurité - Sécurisez vos entrepôts Cegequip"
click at [164, 179] on textarea at bounding box center [241, 198] width 269 height 48
paste textarea "Barrières, arceaux et protections de rayonnages Cegequip : sécurisez vos entrep…"
type textarea "Barrières, arceaux et protections de rayonnages Cegequip : sécurisez vos entrep…"
click at [62, 48] on span "Contenu" at bounding box center [55, 44] width 33 height 17
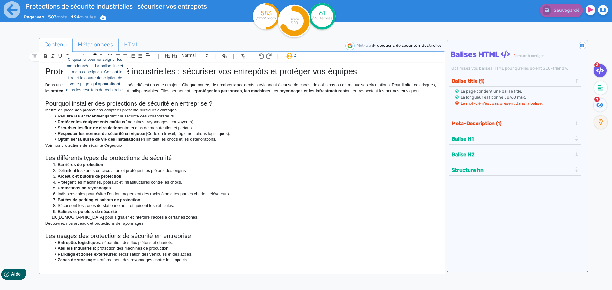
click at [88, 46] on span "Métadonnées" at bounding box center [96, 44] width 46 height 17
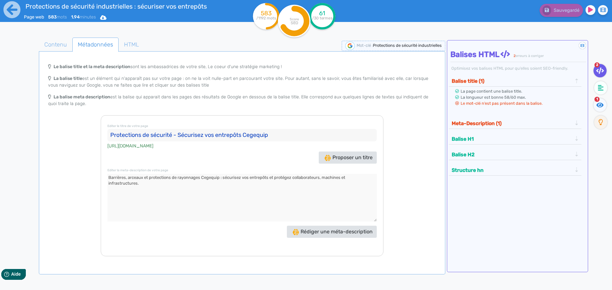
click at [171, 135] on input "Protections de sécurité - Sécurisez vos entrepôts Cegequip" at bounding box center [241, 135] width 269 height 13
drag, startPoint x: 286, startPoint y: 135, endPoint x: 339, endPoint y: 140, distance: 53.1
click at [340, 139] on input "Protections de sécurité INDUSTRIELLES - Sécurisez vos entrepôts Cegequip" at bounding box center [241, 135] width 269 height 13
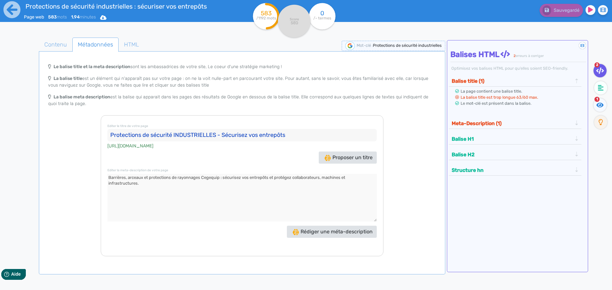
click at [470, 124] on button "Meta-Description (1)" at bounding box center [512, 123] width 124 height 11
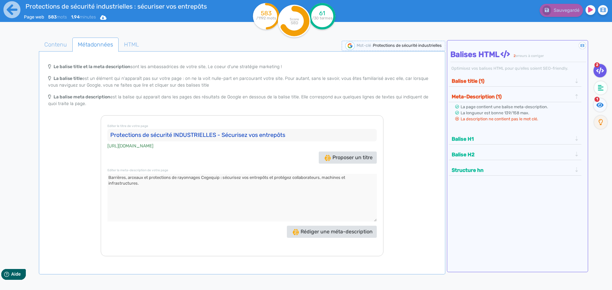
drag, startPoint x: 240, startPoint y: 134, endPoint x: 376, endPoint y: 134, distance: 136.4
click at [376, 134] on input "Protections de sécurité INDUSTRIELLES - Sécurisez vos entrepôts" at bounding box center [241, 135] width 269 height 13
type input "Protections de sécurité INDUSTRIELLES - Sécurité"
drag, startPoint x: 224, startPoint y: 176, endPoint x: 232, endPoint y: 188, distance: 14.2
click at [232, 188] on textarea at bounding box center [241, 198] width 269 height 48
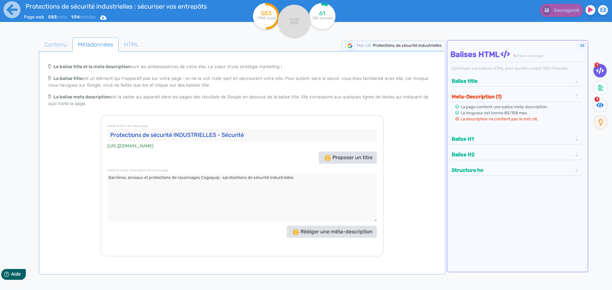
click at [224, 178] on textarea at bounding box center [241, 198] width 269 height 48
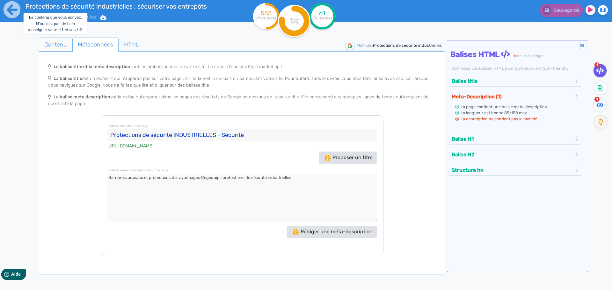
type textarea "Barrières, arceaux et protections de rayonnages Cegequip : protections de sécur…"
click at [45, 45] on span "Contenu" at bounding box center [55, 44] width 33 height 17
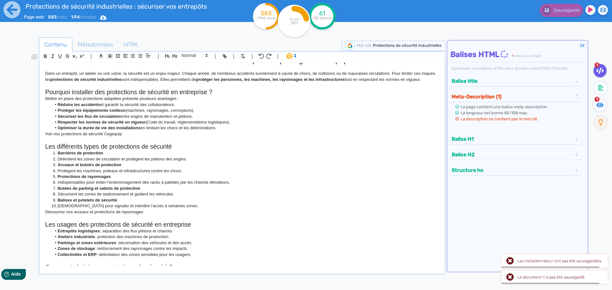
scroll to position [32, 0]
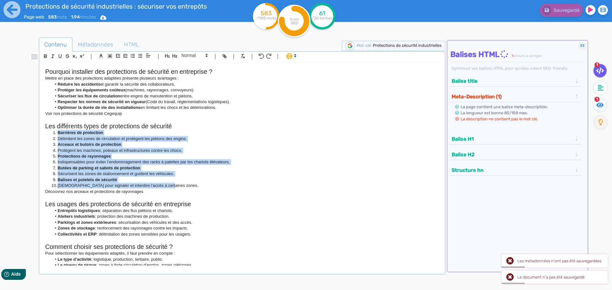
drag, startPoint x: 169, startPoint y: 197, endPoint x: 19, endPoint y: 142, distance: 160.0
click at [19, 142] on div "Contenu Métadonnées HTML | | H3 H4 H5 H6 Normal | | | | Protections de sécurité…" at bounding box center [315, 183] width 594 height 295
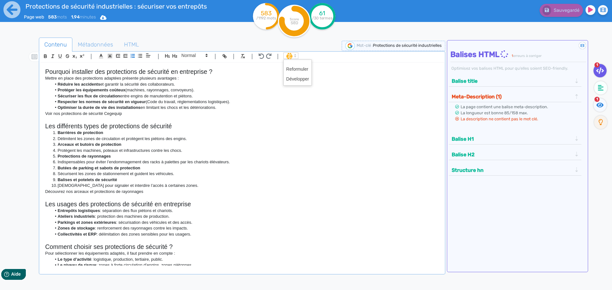
click at [289, 57] on span at bounding box center [290, 56] width 15 height 6
click at [296, 77] on span at bounding box center [297, 79] width 23 height 10
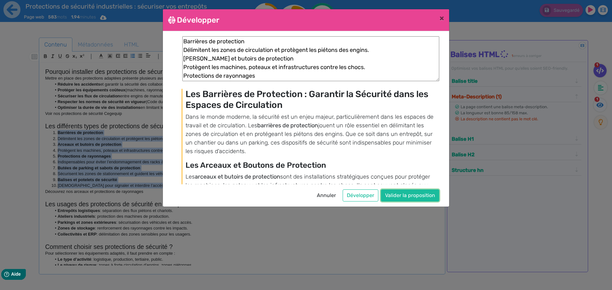
click at [420, 195] on button "Valider la proposition" at bounding box center [410, 196] width 58 height 12
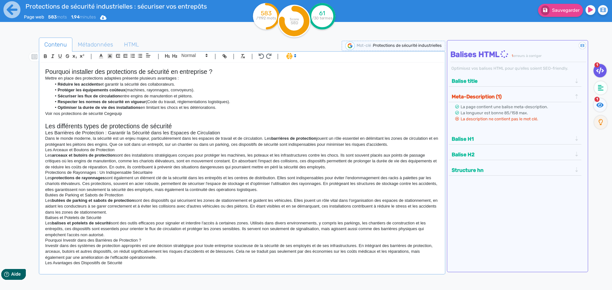
copy ol "Barrières de protection Délimitent les zones de circulation et protègent les pi…"
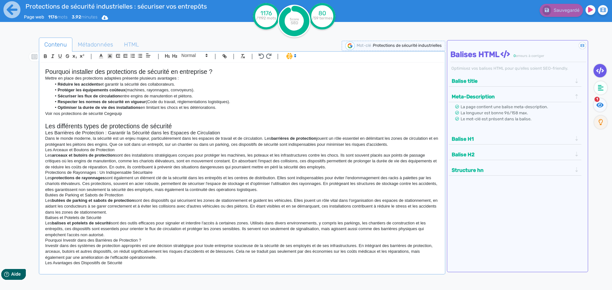
click at [29, 133] on div at bounding box center [28, 183] width 20 height 295
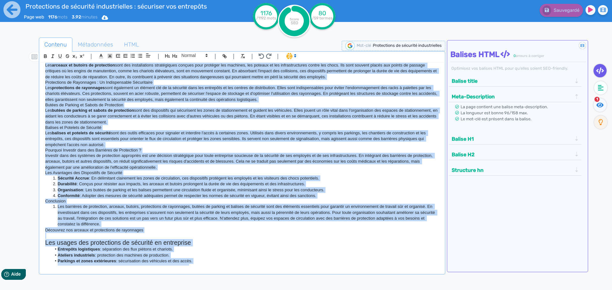
scroll to position [328, 0]
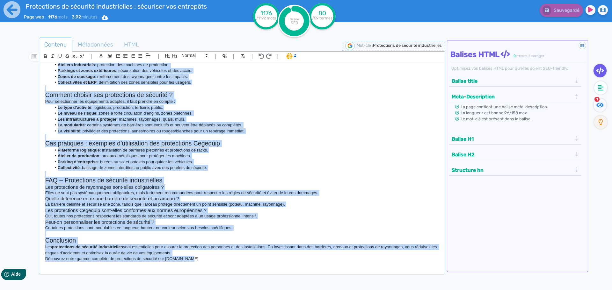
drag, startPoint x: 43, startPoint y: 83, endPoint x: 306, endPoint y: 305, distance: 344.2
click at [306, 290] on html "Protections de sécurité industrielles : sécuriser vos entrepôts et protéger vos…" at bounding box center [306, 145] width 612 height 290
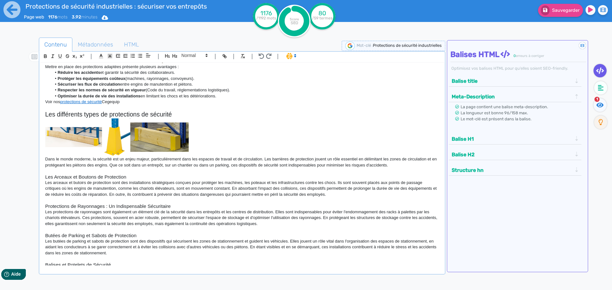
scroll to position [0, 0]
